Goal: Task Accomplishment & Management: Use online tool/utility

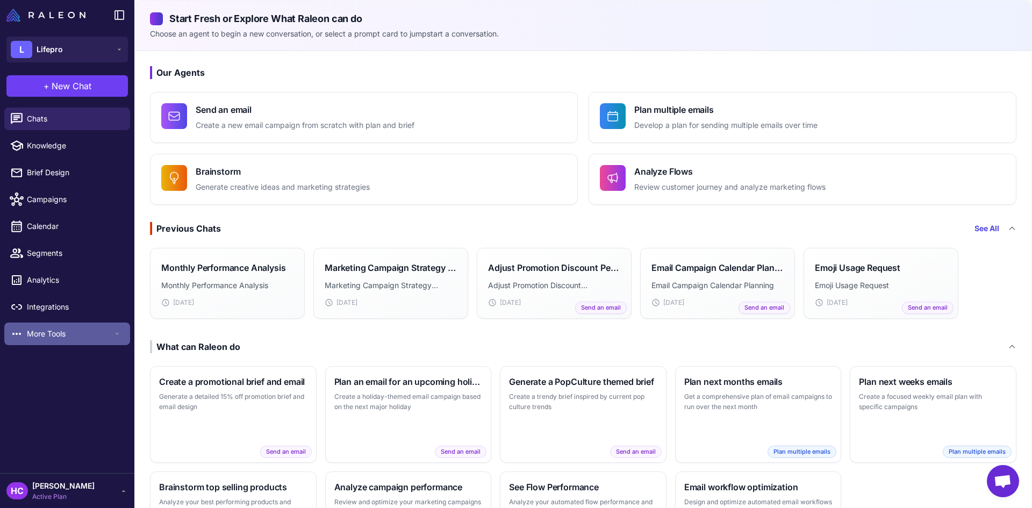
click at [30, 336] on span "More Tools" at bounding box center [70, 334] width 86 height 12
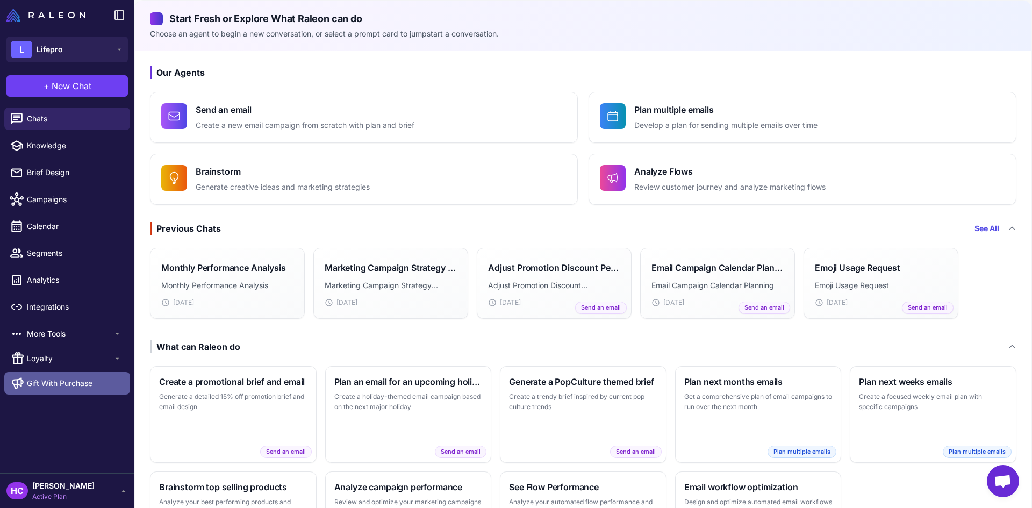
click at [41, 383] on span "Gift With Purchase" at bounding box center [60, 383] width 66 height 12
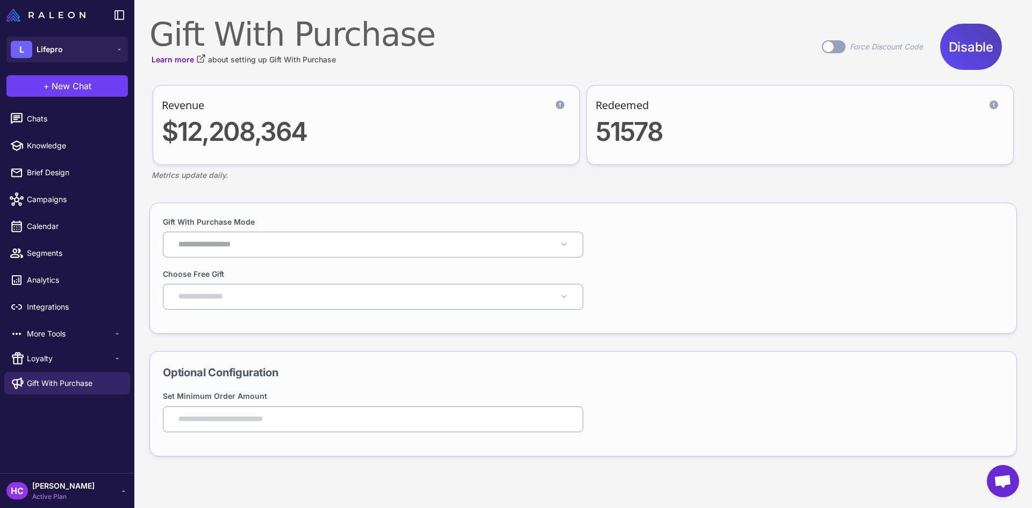
select select "**********"
type input "***"
